Goal: Transaction & Acquisition: Purchase product/service

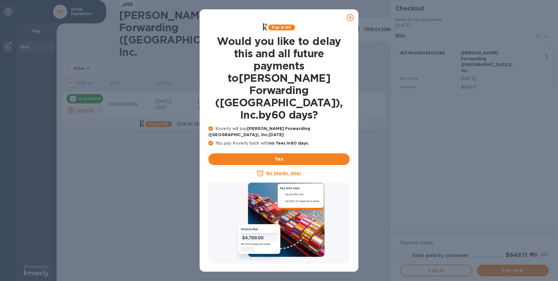
click at [283, 171] on u "No thanks, later" at bounding box center [283, 173] width 35 height 5
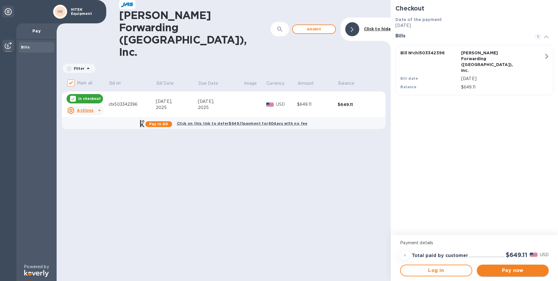
click at [497, 271] on span "Pay now" at bounding box center [512, 270] width 62 height 7
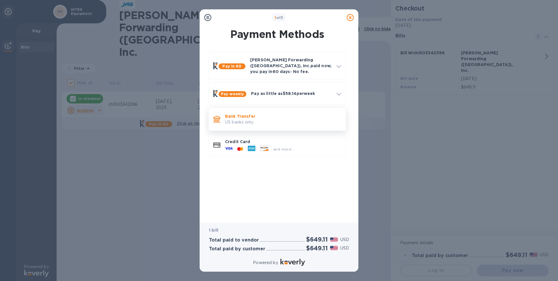
click at [268, 113] on p "Bank Transfer" at bounding box center [283, 116] width 116 height 6
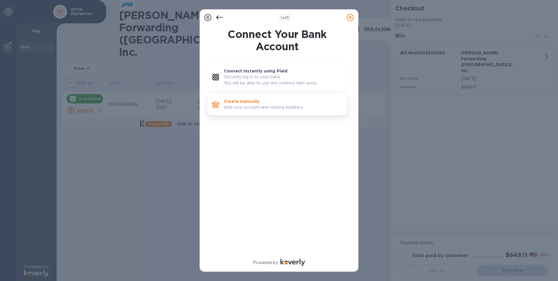
click at [257, 105] on p "Add your account and routing numbers." at bounding box center [283, 107] width 118 height 6
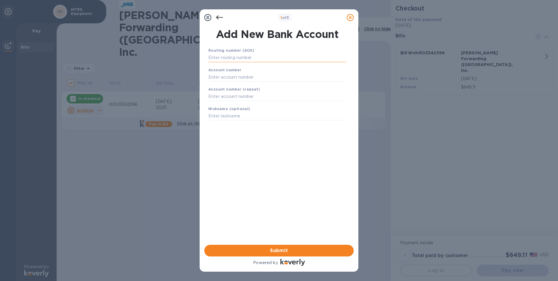
drag, startPoint x: 261, startPoint y: 56, endPoint x: 264, endPoint y: 54, distance: 3.5
click at [261, 56] on input "text" at bounding box center [277, 57] width 138 height 9
type input "071000288"
type input "0053881674"
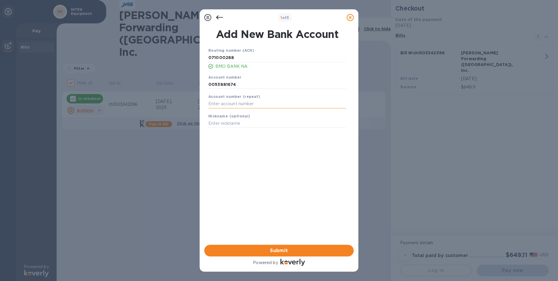
click at [225, 104] on input "text" at bounding box center [277, 103] width 138 height 9
type input "0053881674"
click at [226, 123] on input "text" at bounding box center [277, 123] width 138 height 9
type input "Hitek Checking"
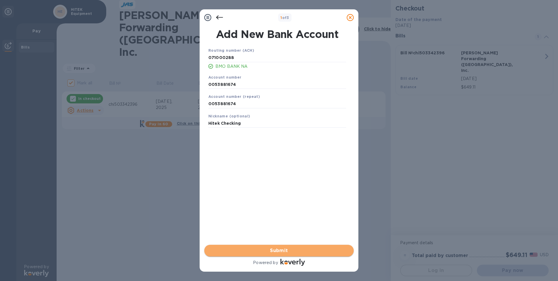
click at [296, 251] on span "Submit" at bounding box center [279, 250] width 140 height 7
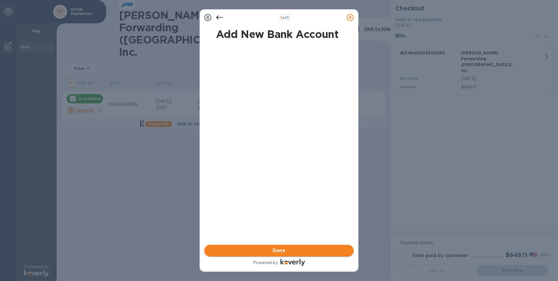
click at [271, 246] on button "Done" at bounding box center [278, 250] width 149 height 12
